Goal: Obtain resource: Download file/media

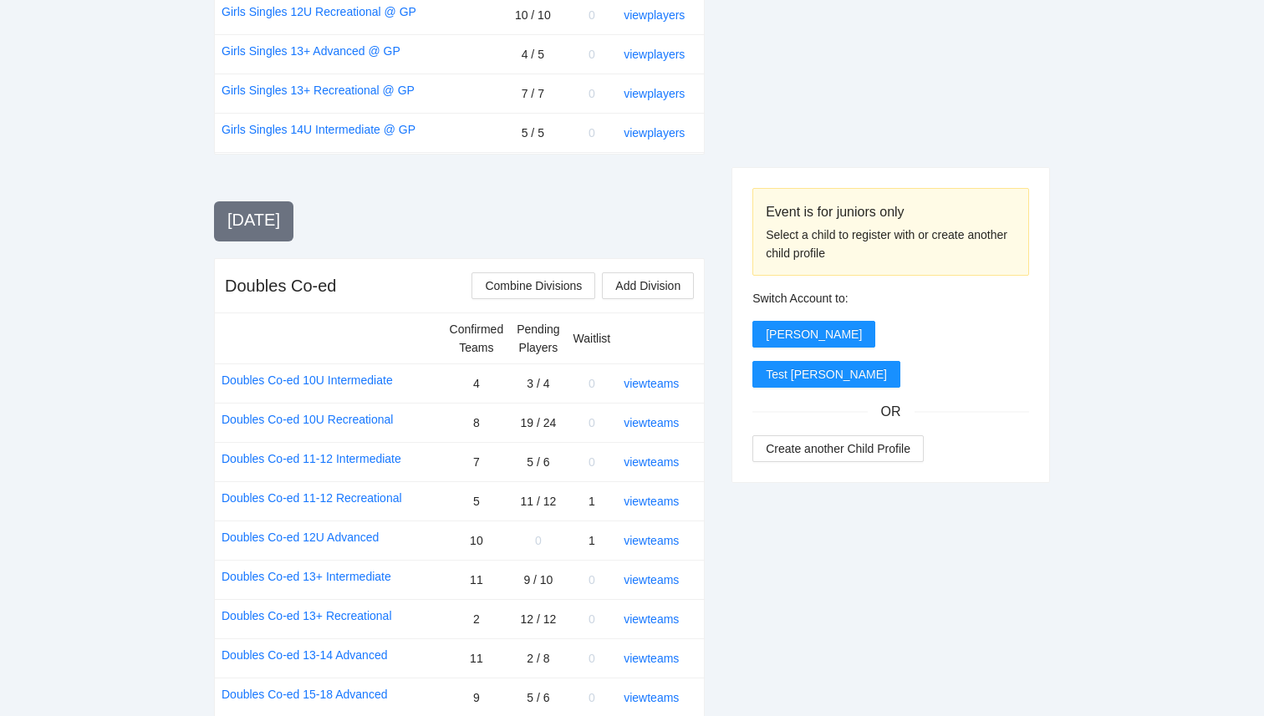
scroll to position [1998, 0]
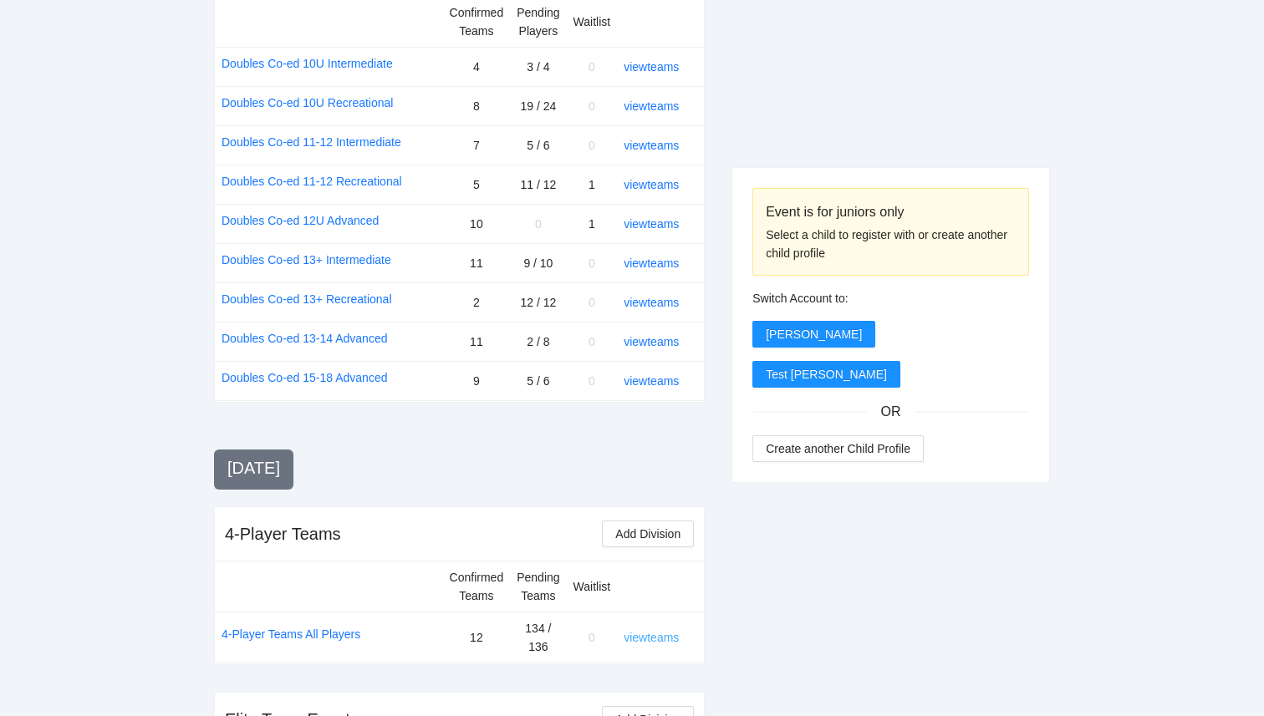
click at [654, 631] on link "view teams" at bounding box center [651, 637] width 55 height 13
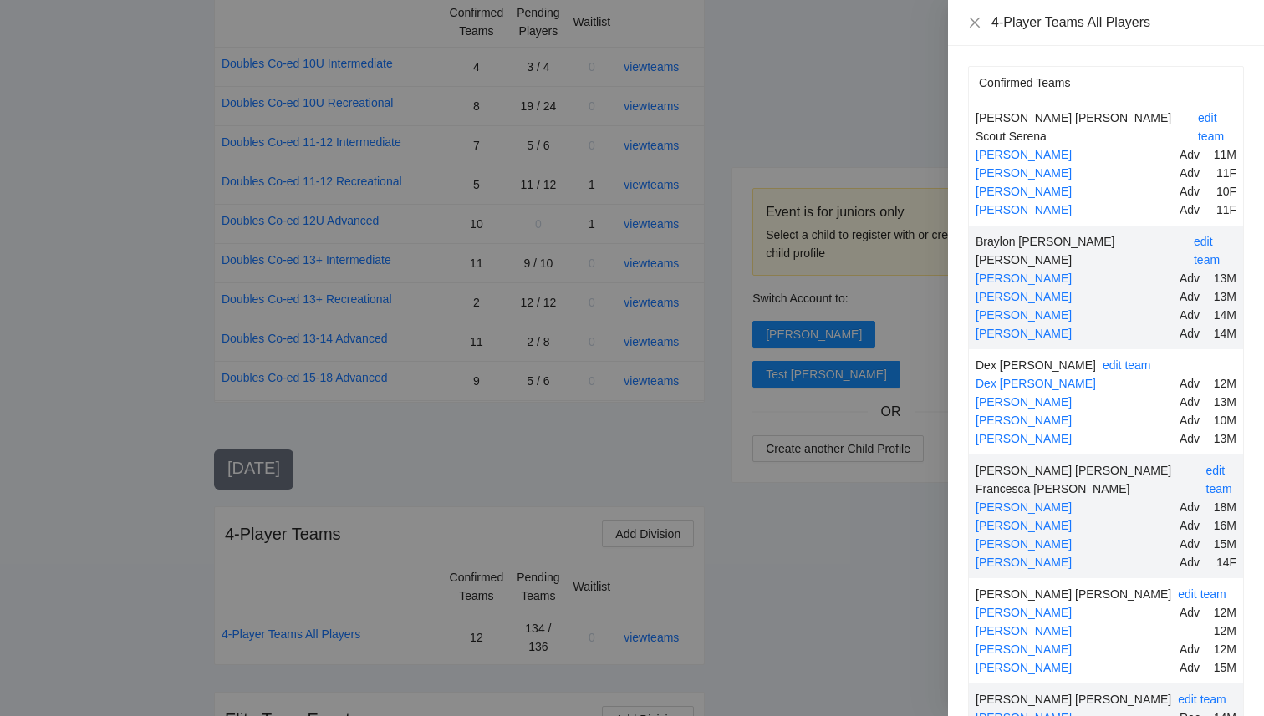
scroll to position [6084, 0]
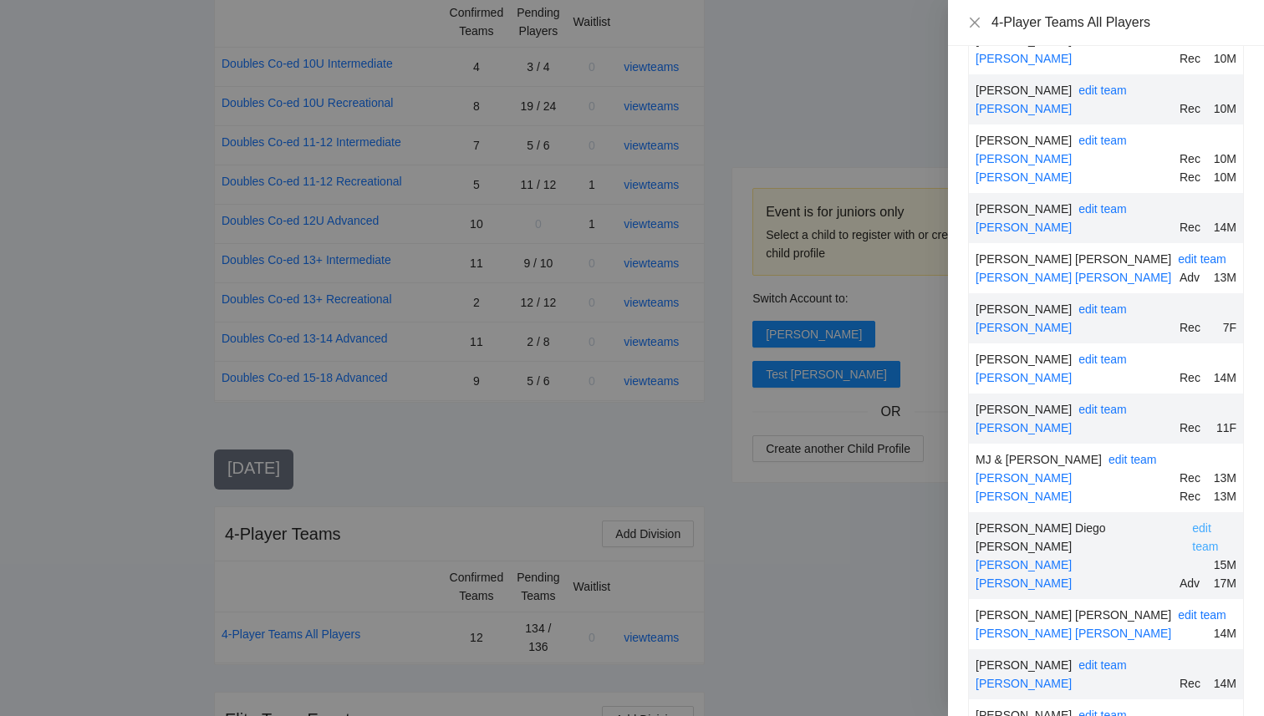
click at [1192, 522] on link "edit team" at bounding box center [1205, 538] width 26 height 32
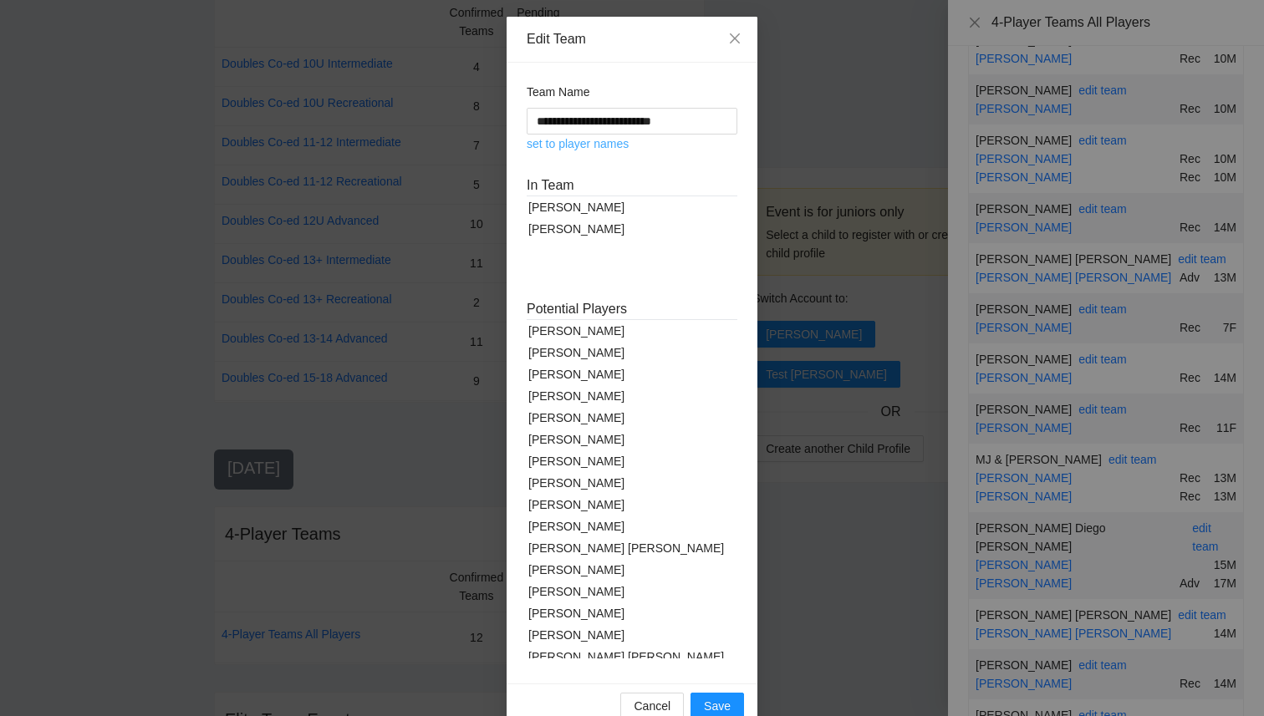
click at [619, 145] on link "set to player names" at bounding box center [578, 143] width 102 height 13
type input "**********"
click at [651, 705] on span "Cancel" at bounding box center [652, 706] width 37 height 18
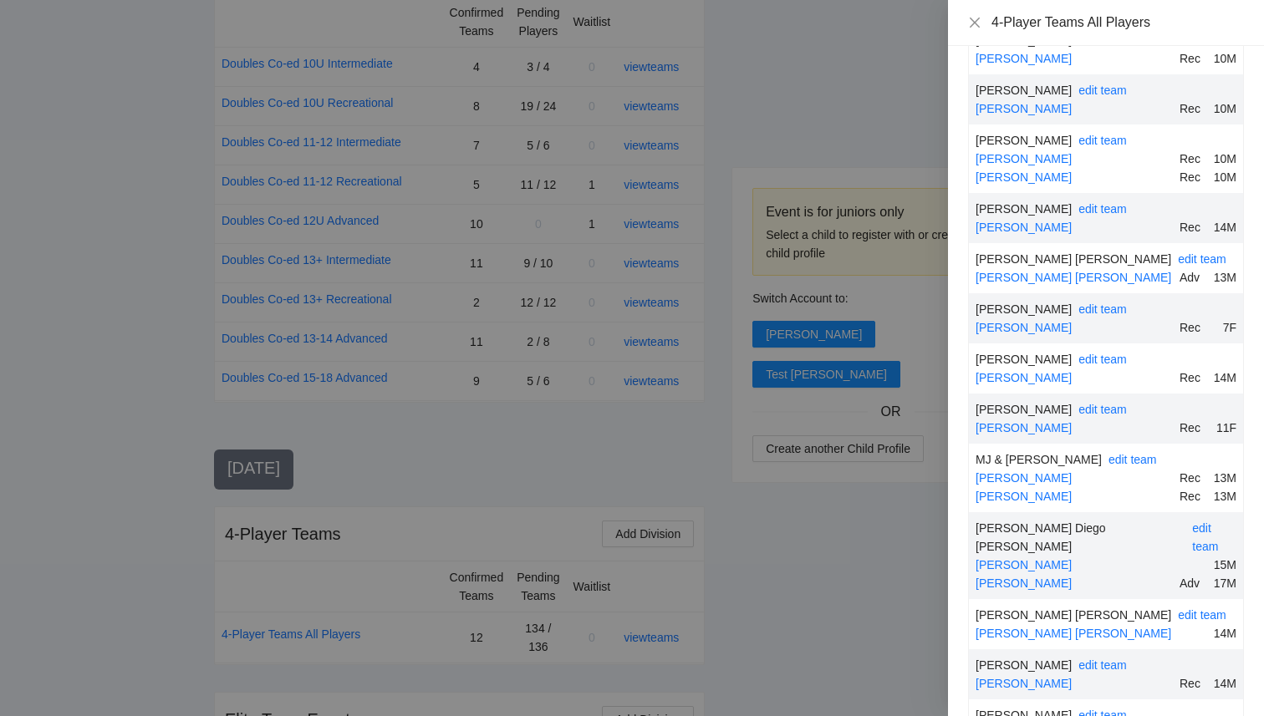
click at [519, 334] on div at bounding box center [632, 358] width 1264 height 716
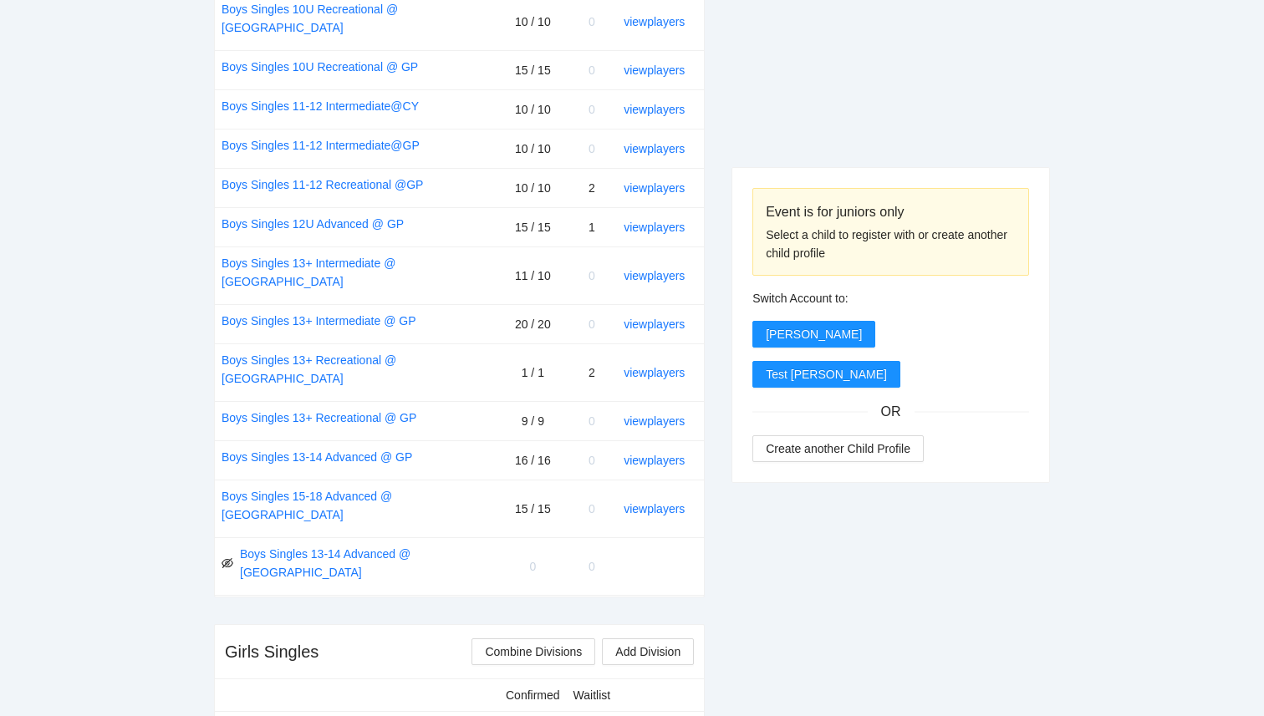
scroll to position [866, 0]
click at [650, 368] on link "view players" at bounding box center [654, 374] width 61 height 13
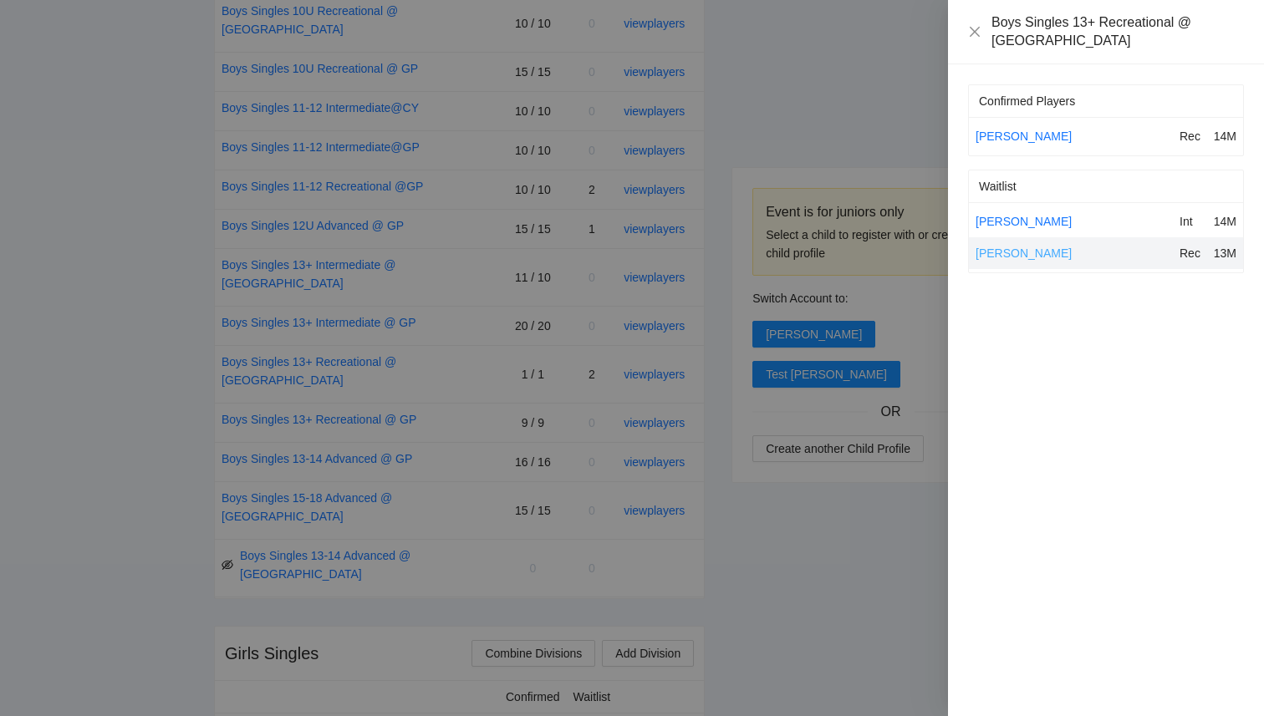
click at [1002, 247] on link "Hadi Mawji" at bounding box center [1023, 253] width 96 height 13
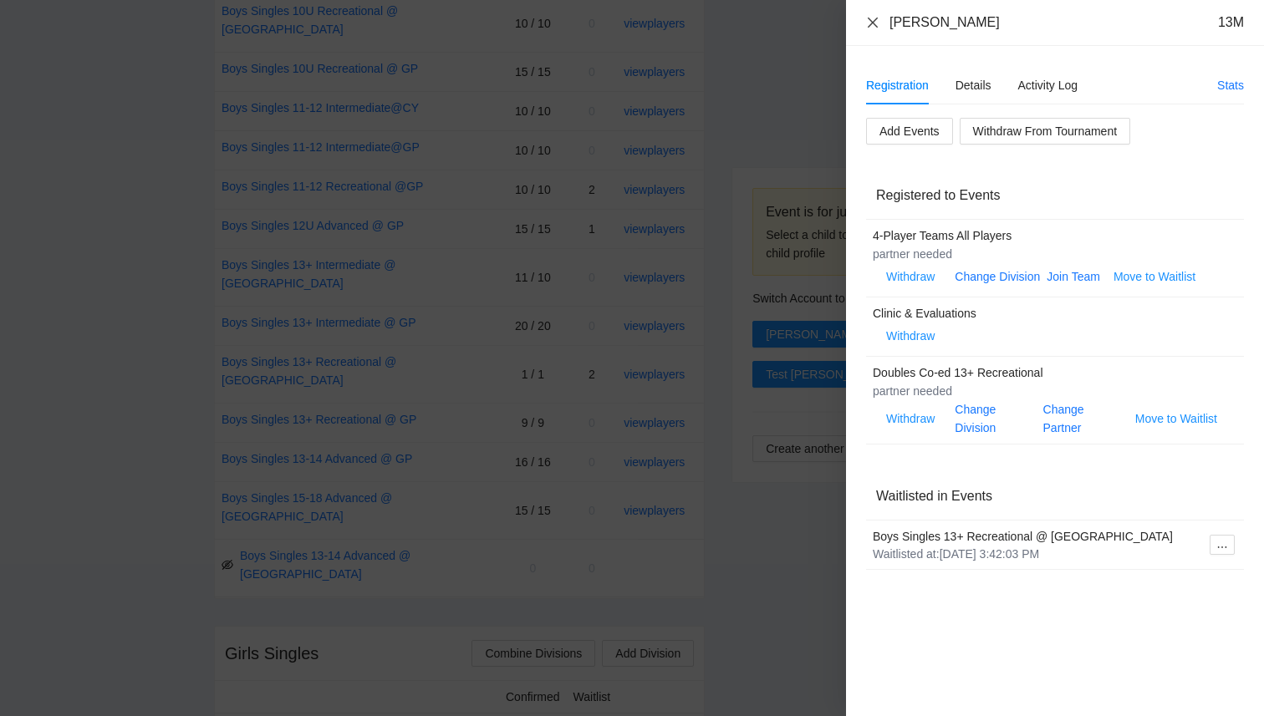
click at [874, 18] on icon "close" at bounding box center [872, 22] width 13 height 13
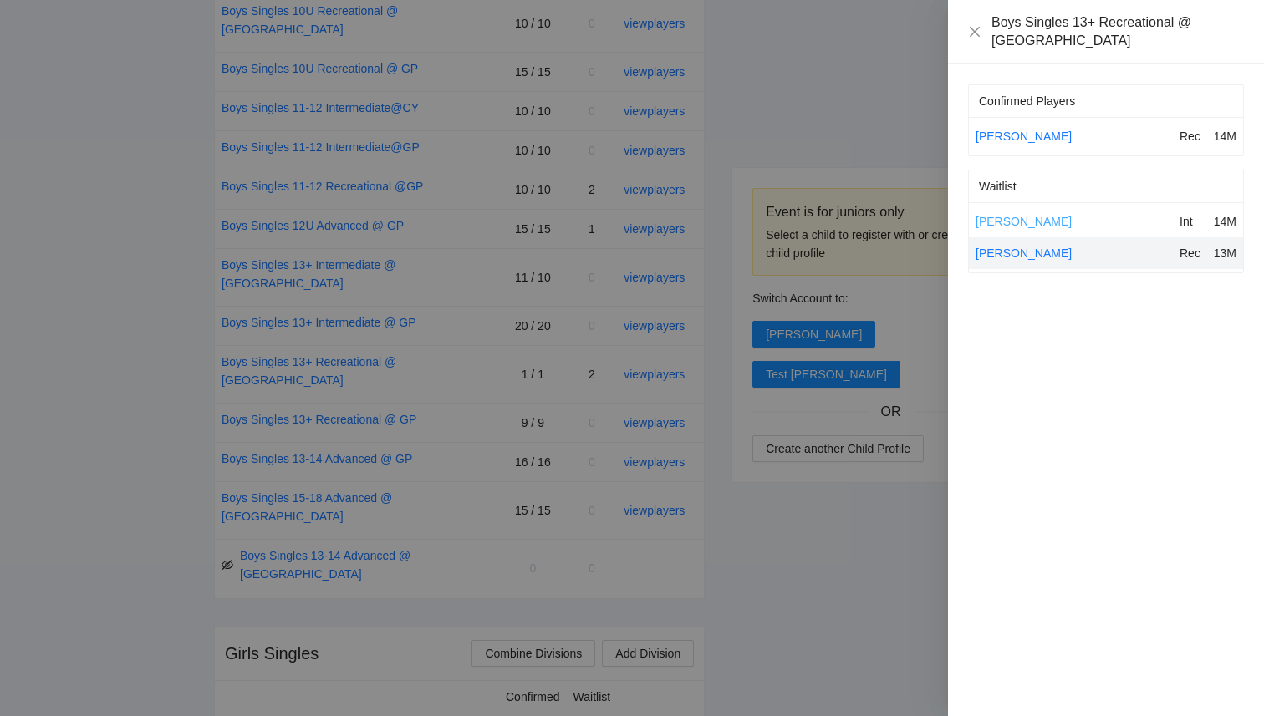
click at [994, 215] on link "Michael Fermin" at bounding box center [1023, 221] width 96 height 13
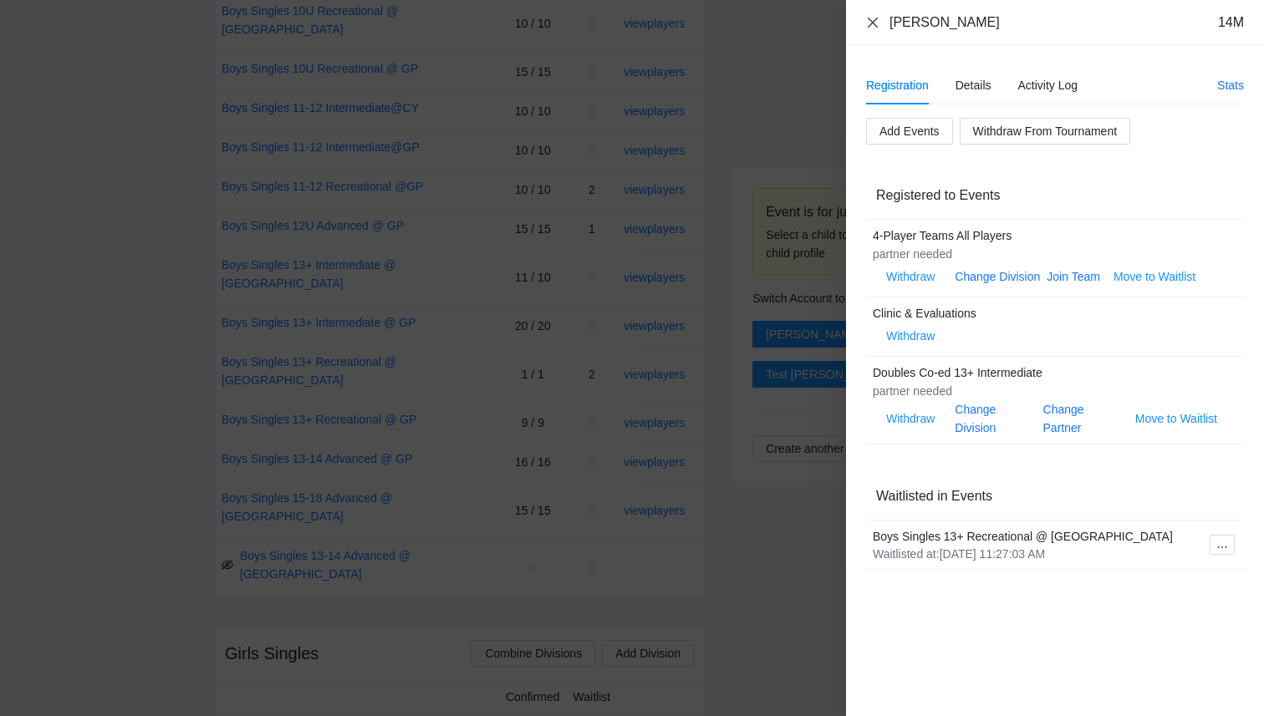
click at [874, 20] on icon "close" at bounding box center [873, 22] width 10 height 10
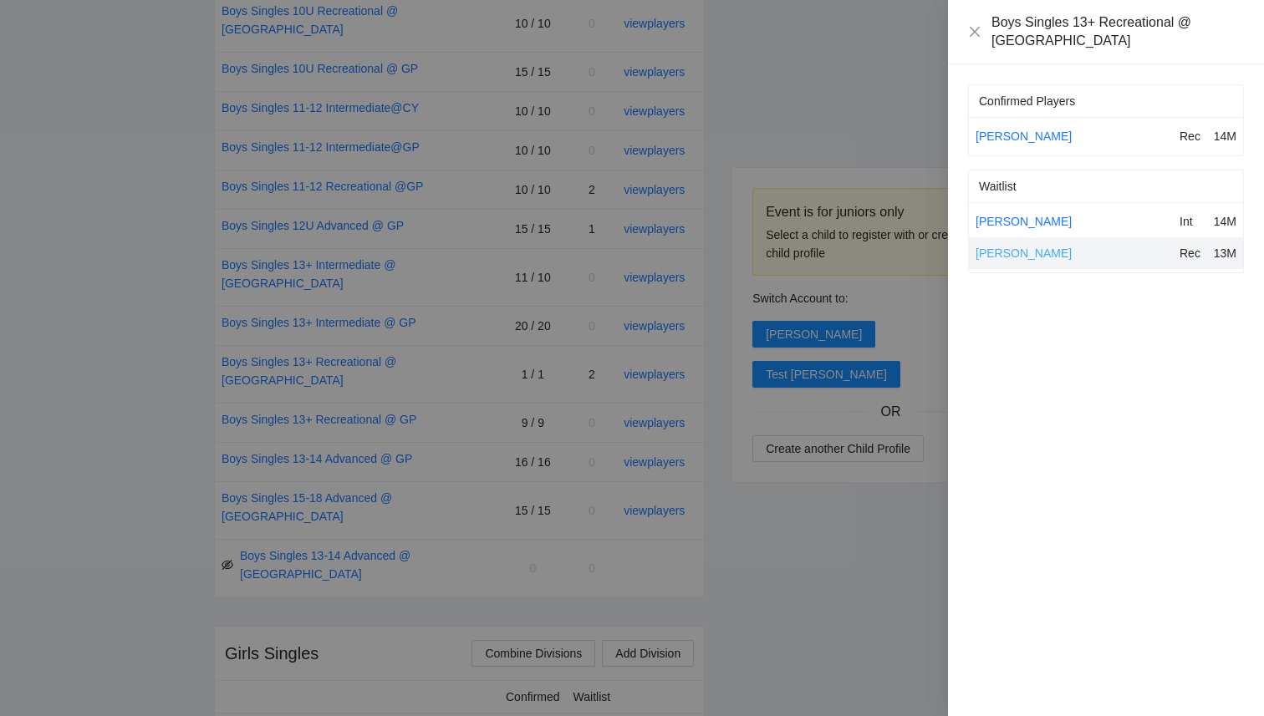
click at [998, 247] on link "Hadi Mawji" at bounding box center [1023, 253] width 96 height 13
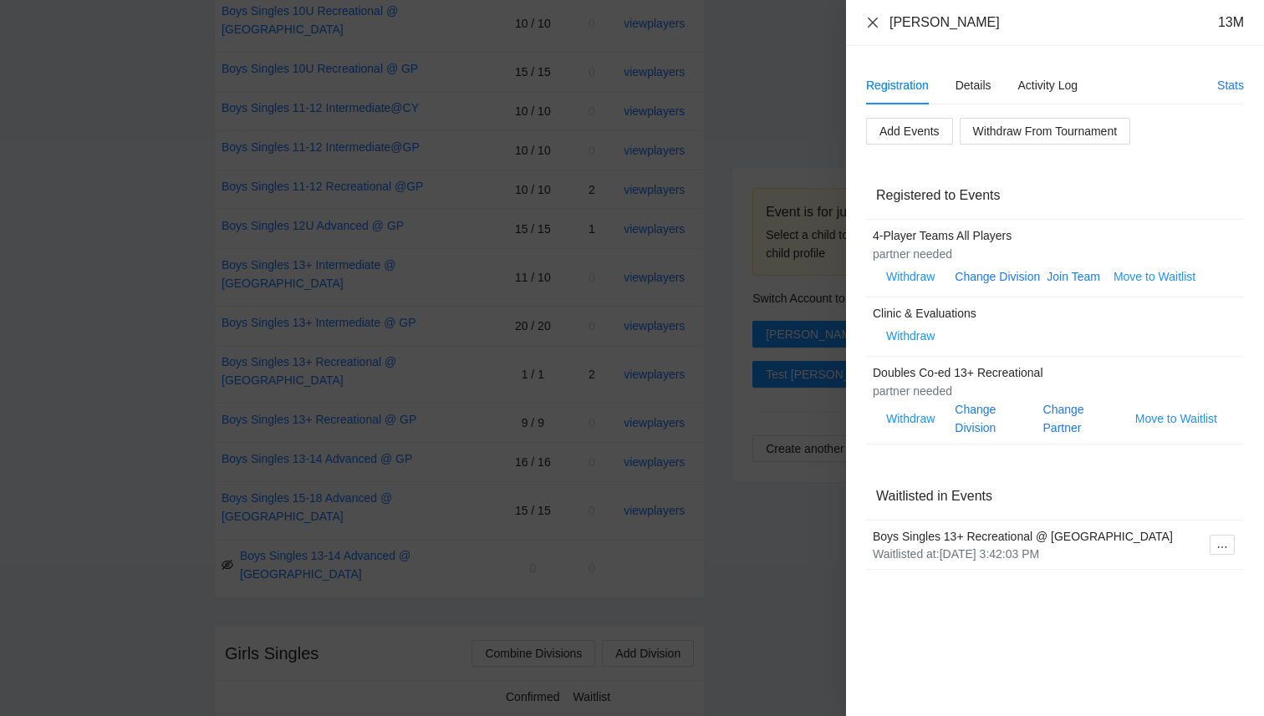
click at [873, 22] on icon "close" at bounding box center [873, 22] width 10 height 10
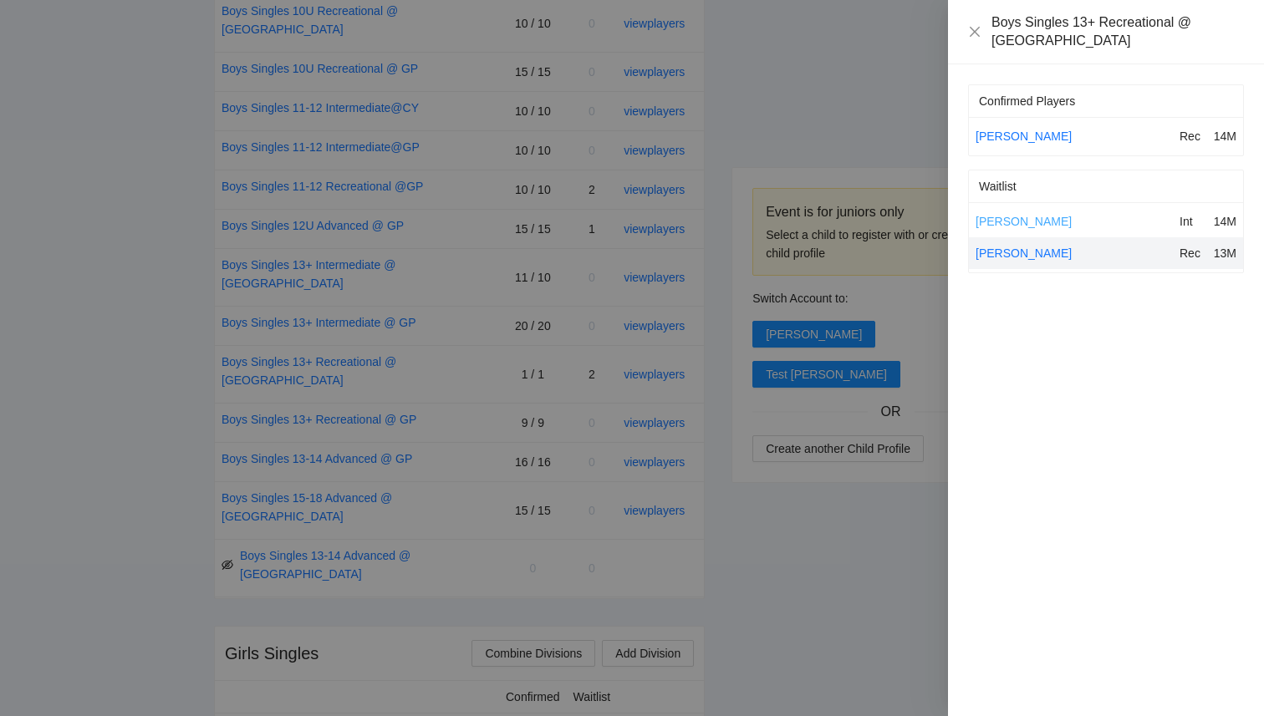
click at [1006, 215] on link "Michael Fermin" at bounding box center [1023, 221] width 96 height 13
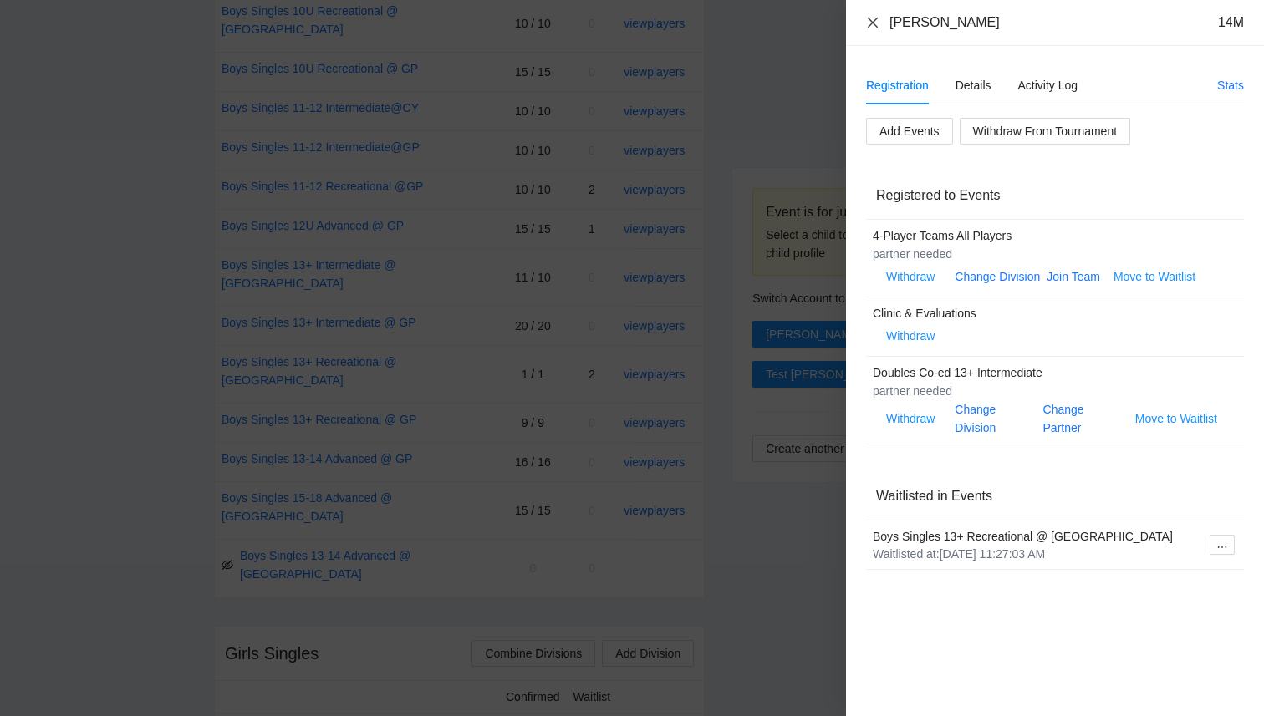
click at [867, 18] on icon "close" at bounding box center [872, 22] width 13 height 13
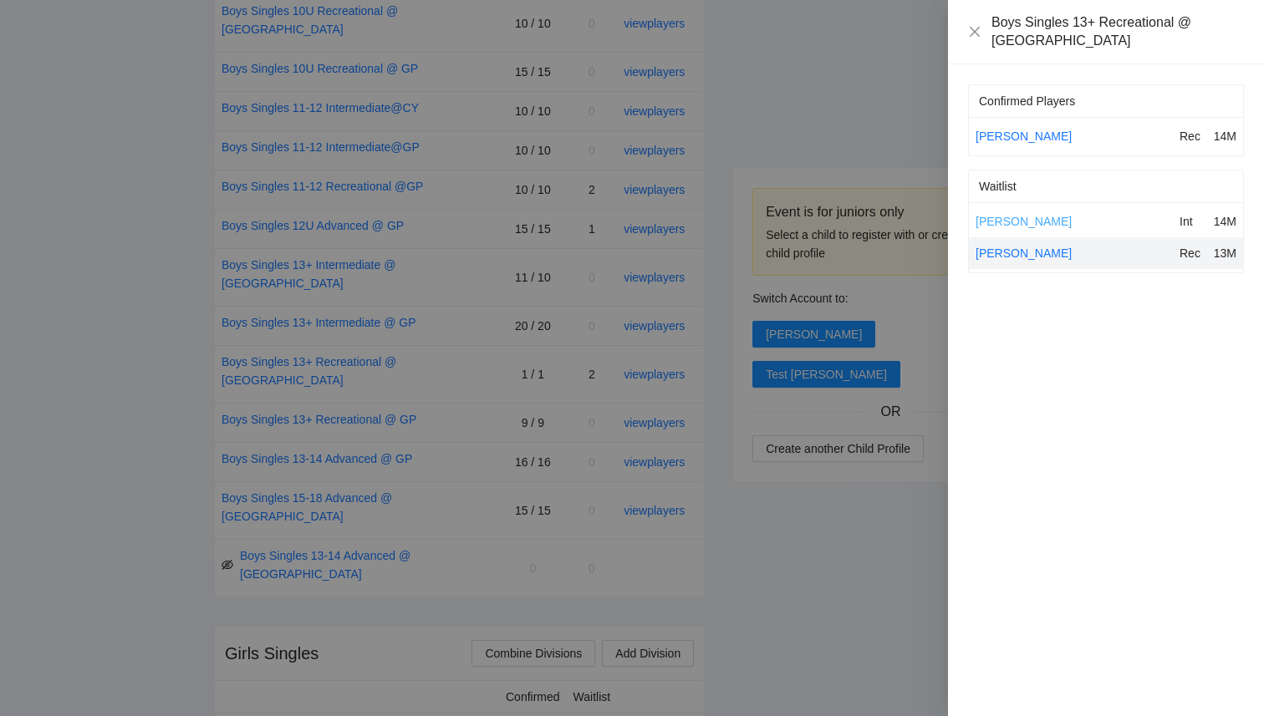
click at [1008, 215] on link "Michael Fermin" at bounding box center [1023, 221] width 96 height 13
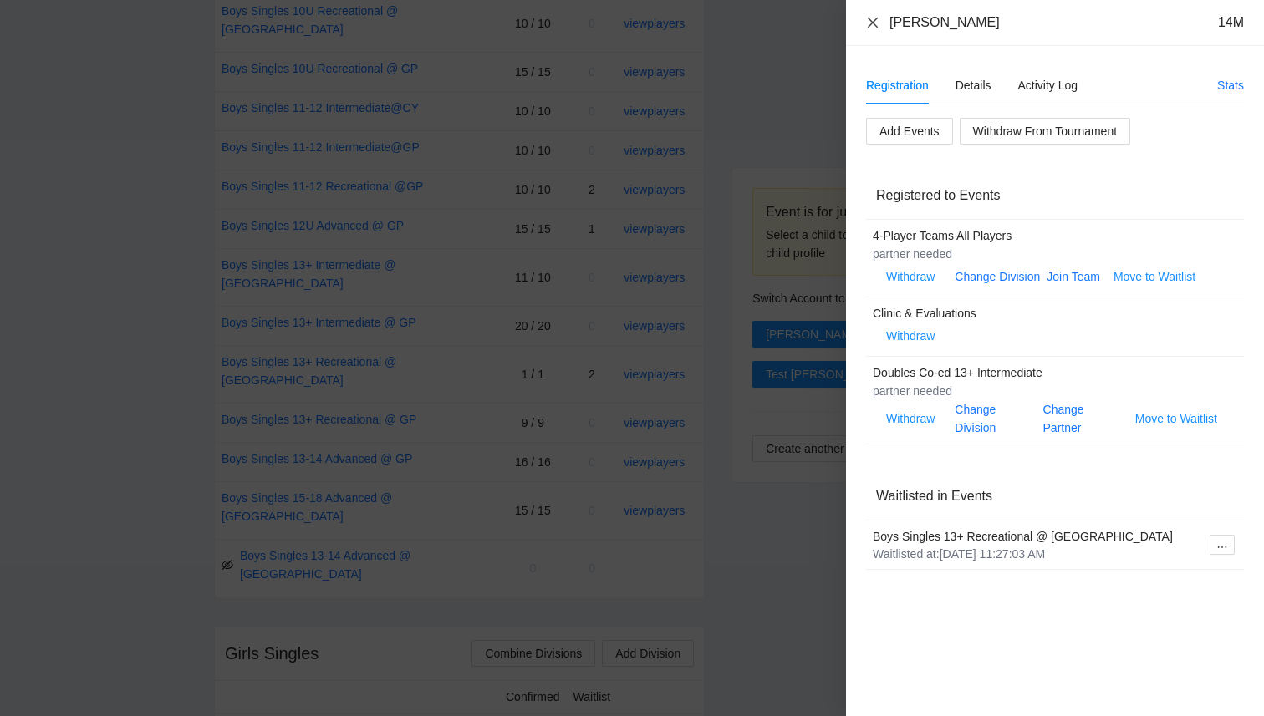
click at [874, 19] on icon "close" at bounding box center [872, 22] width 13 height 13
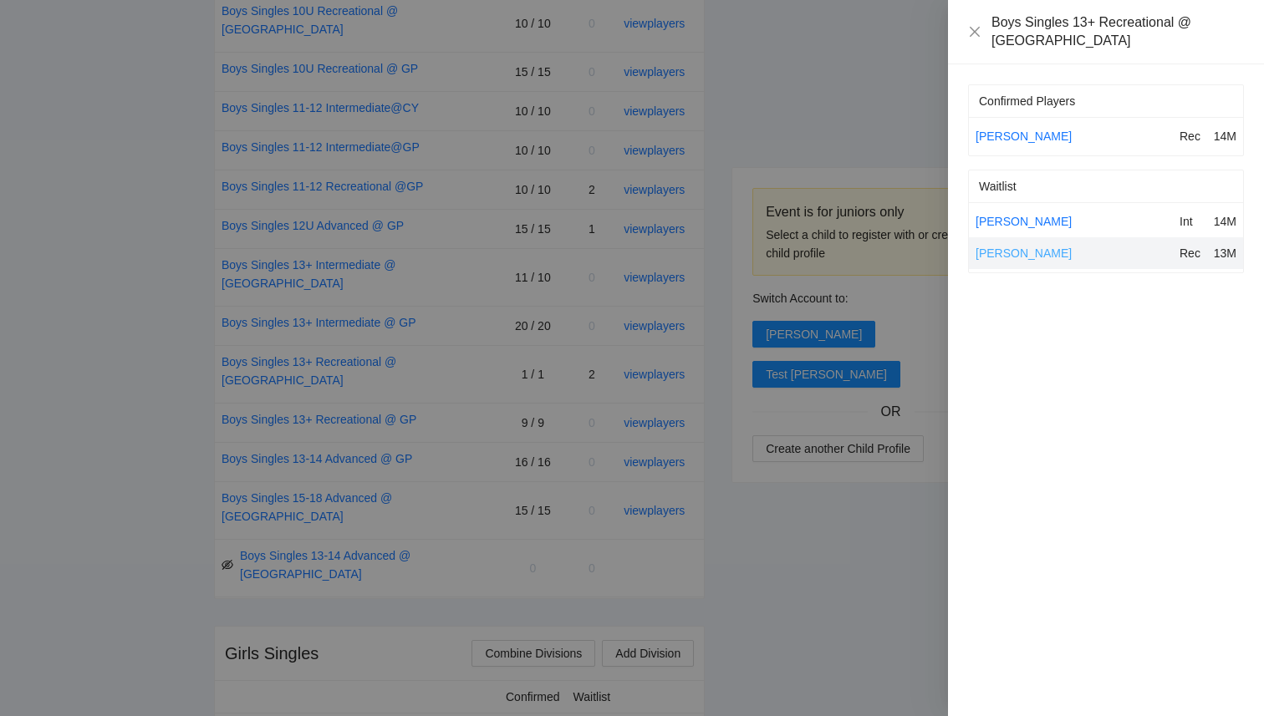
click at [1000, 247] on link "Hadi Mawji" at bounding box center [1023, 253] width 96 height 13
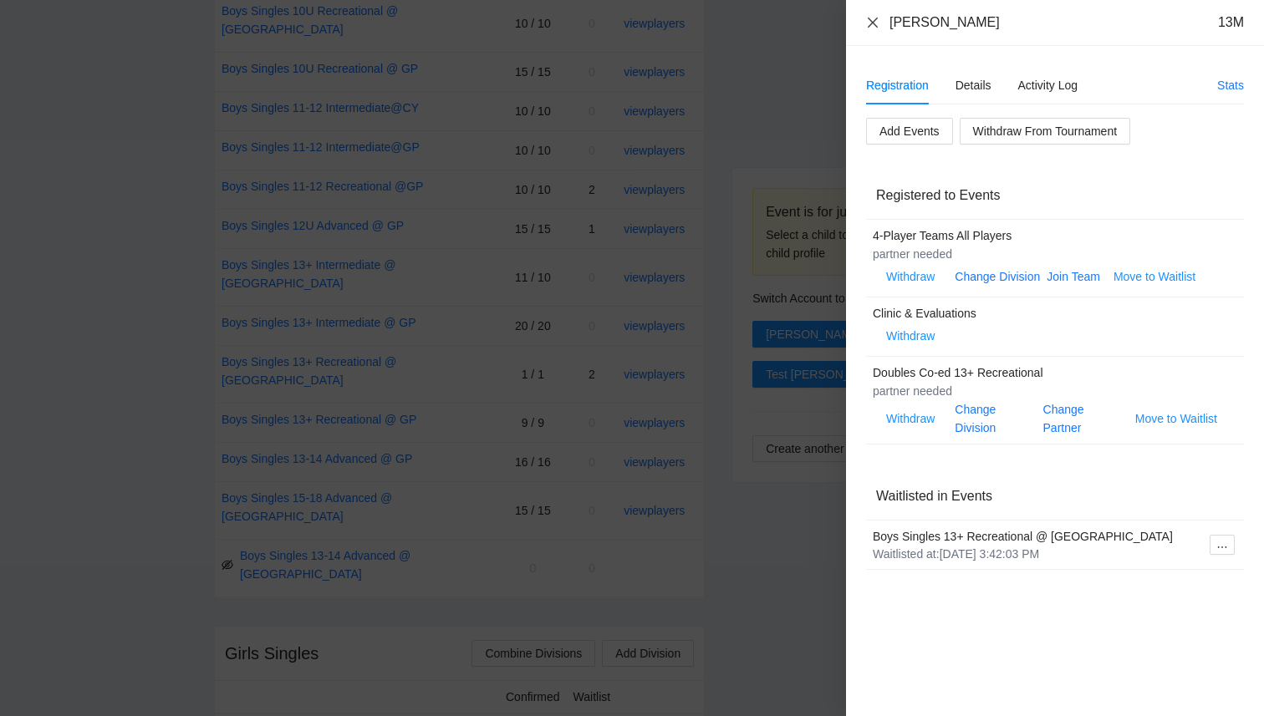
click at [878, 20] on icon "close" at bounding box center [872, 22] width 13 height 13
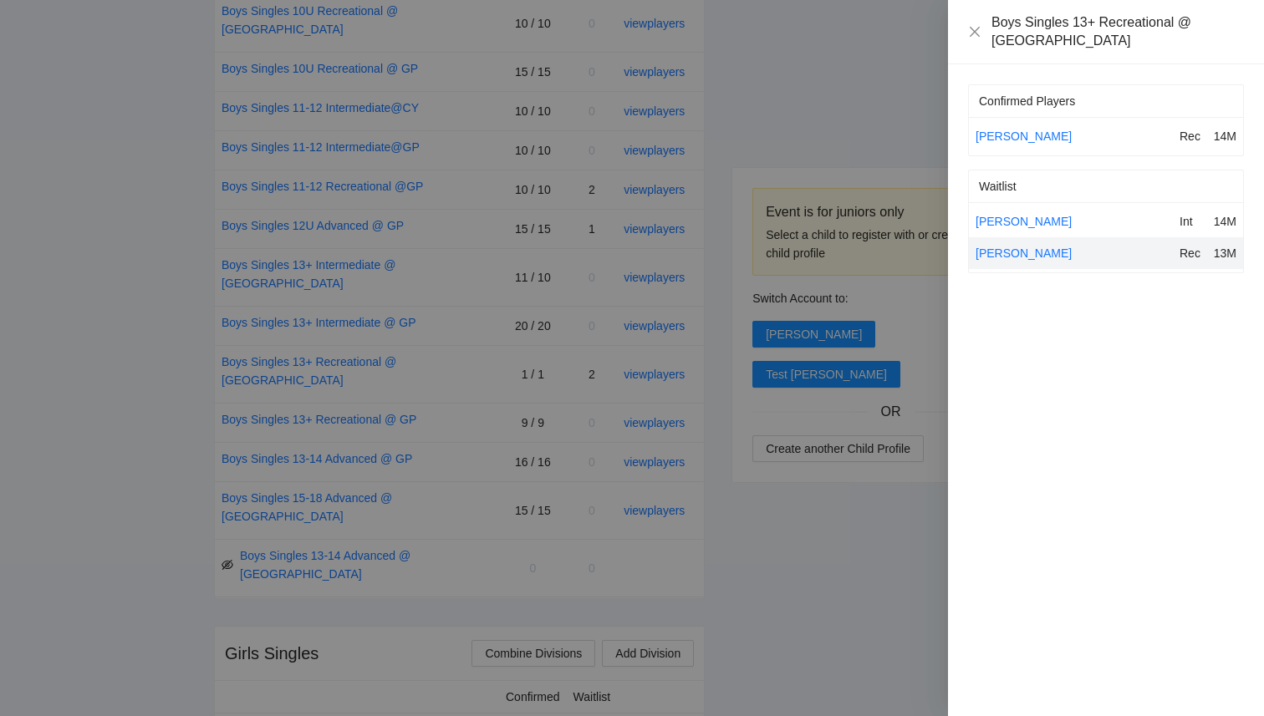
click at [85, 354] on div at bounding box center [632, 358] width 1264 height 716
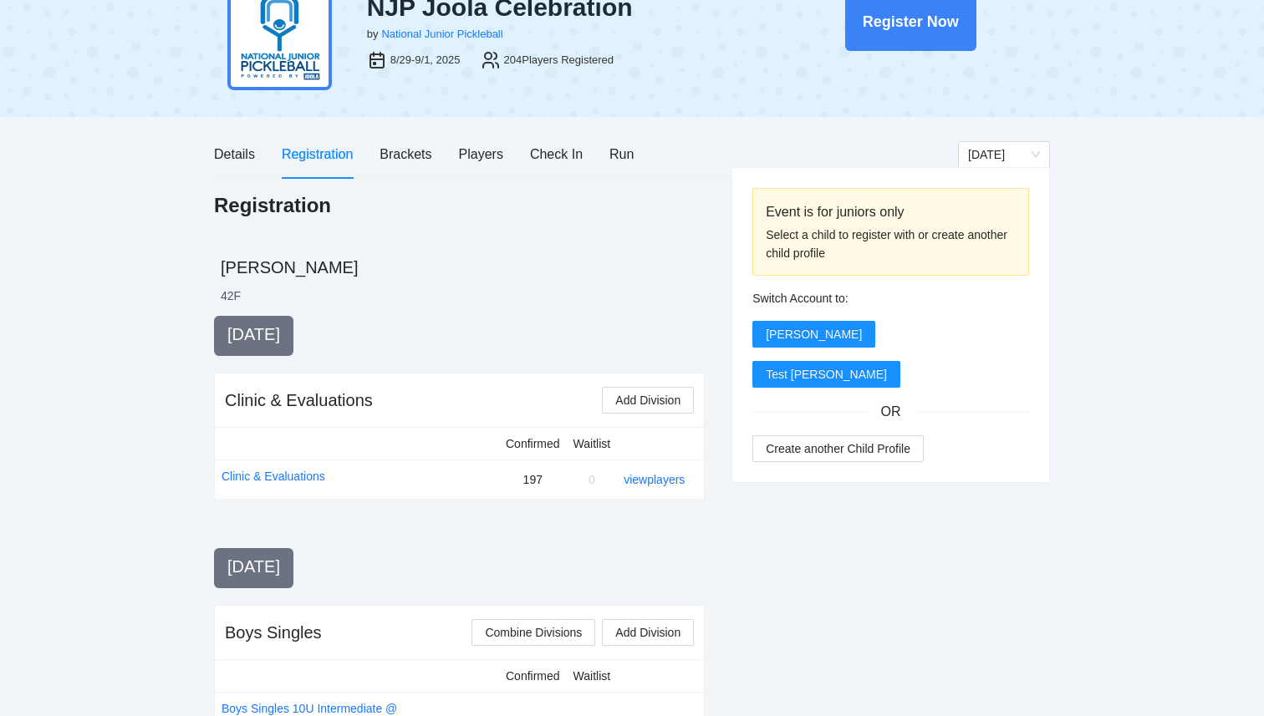
scroll to position [0, 0]
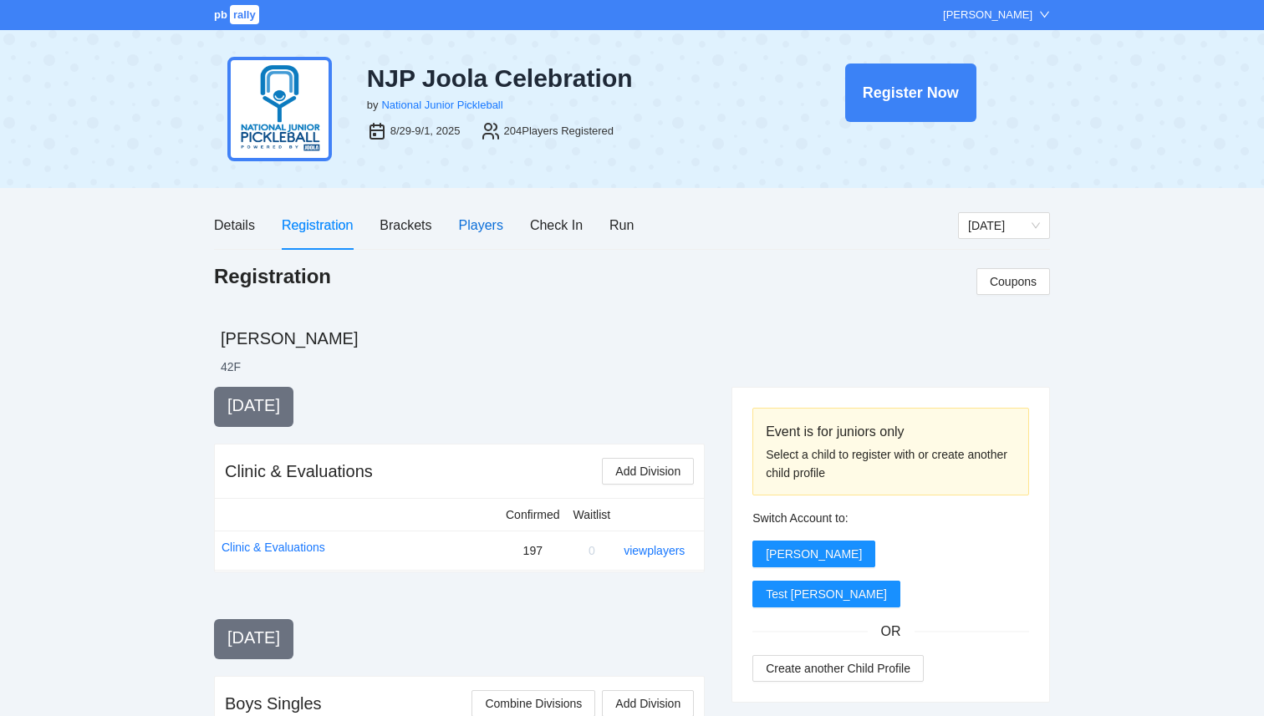
click at [471, 216] on div "Players" at bounding box center [481, 225] width 44 height 21
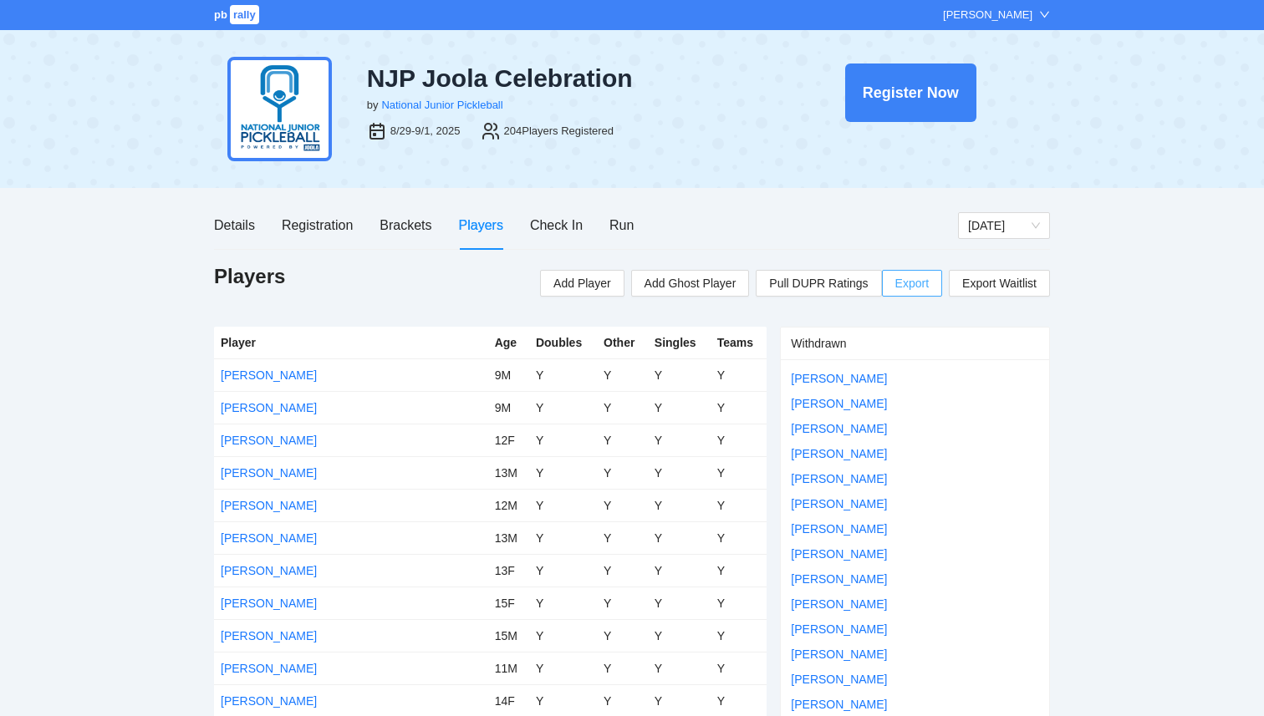
click at [914, 284] on span "Export" at bounding box center [911, 283] width 33 height 25
